Goal: Information Seeking & Learning: Learn about a topic

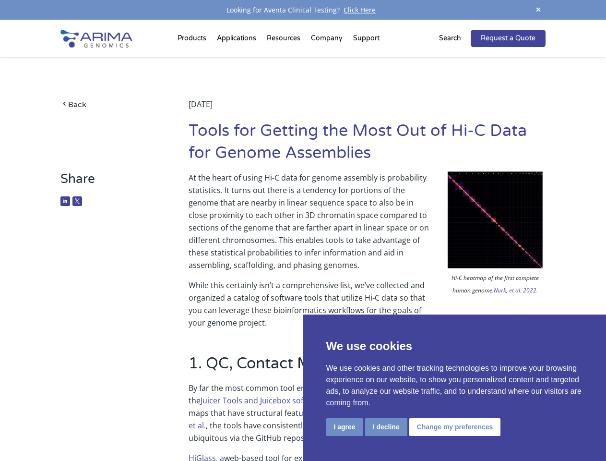
click at [303, 230] on p "At the heart of using Hi-C data for genome assembly is probability statistics. …" at bounding box center [367, 224] width 357 height 107
click at [344, 426] on button "I agree" at bounding box center [344, 427] width 37 height 18
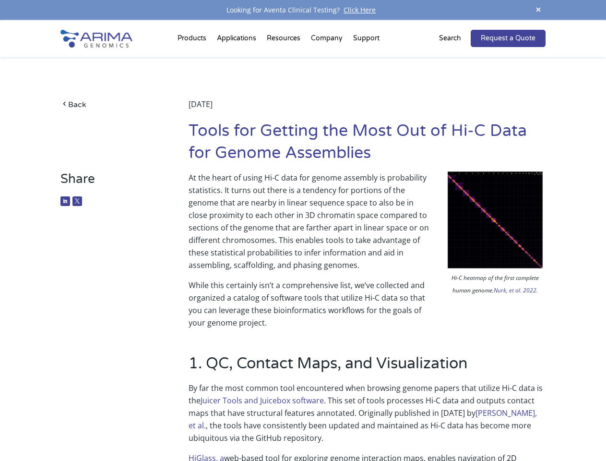
click at [386, 426] on p "By far the most common tool encountered when browsing genome papers that utiliz…" at bounding box center [367, 416] width 357 height 70
click at [453, 426] on p "By far the most common tool encountered when browsing genome papers that utiliz…" at bounding box center [367, 416] width 357 height 70
click at [538, 10] on span at bounding box center [538, 10] width 14 height 13
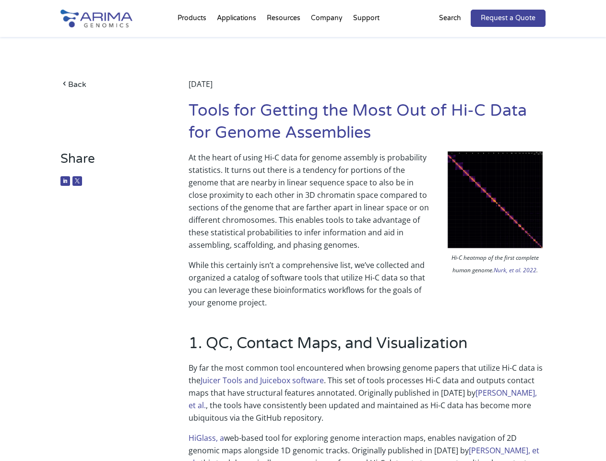
click at [303, 240] on p "At the heart of using Hi-C data for genome assembly is probability statistics. …" at bounding box center [367, 204] width 357 height 107
click at [193, 40] on div "Back [DATE] Tools for Getting the Most Out of Hi-C Data for Genome Assemblies" at bounding box center [302, 94] width 485 height 114
click at [284, 40] on div "Back [DATE] Tools for Getting the Most Out of Hi-C Data for Genome Assemblies" at bounding box center [302, 94] width 485 height 114
click at [327, 40] on div "Back [DATE] Tools for Getting the Most Out of Hi-C Data for Genome Assemblies" at bounding box center [302, 94] width 485 height 114
click at [366, 40] on div "Back [DATE] Tools for Getting the Most Out of Hi-C Data for Genome Assemblies" at bounding box center [302, 94] width 485 height 114
